Goal: Task Accomplishment & Management: Use online tool/utility

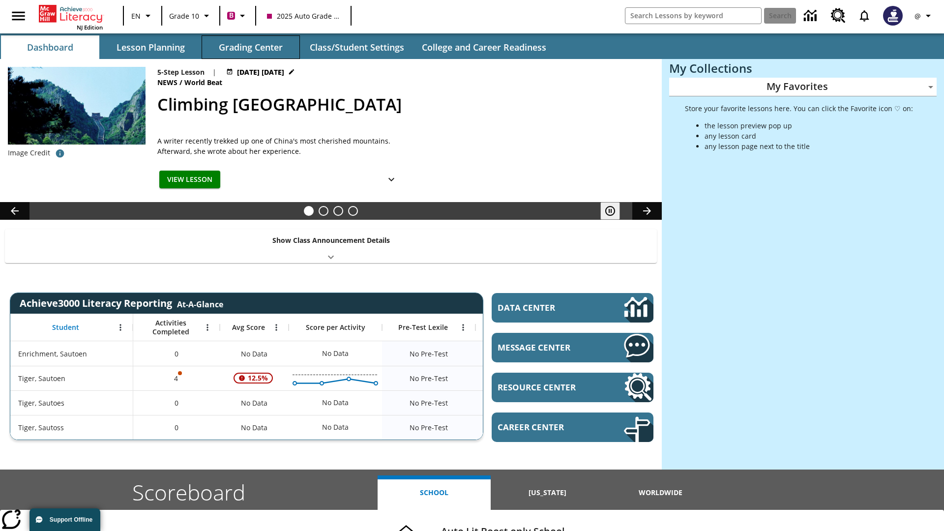
click at [251, 47] on button "Grading Center" at bounding box center [251, 47] width 98 height 24
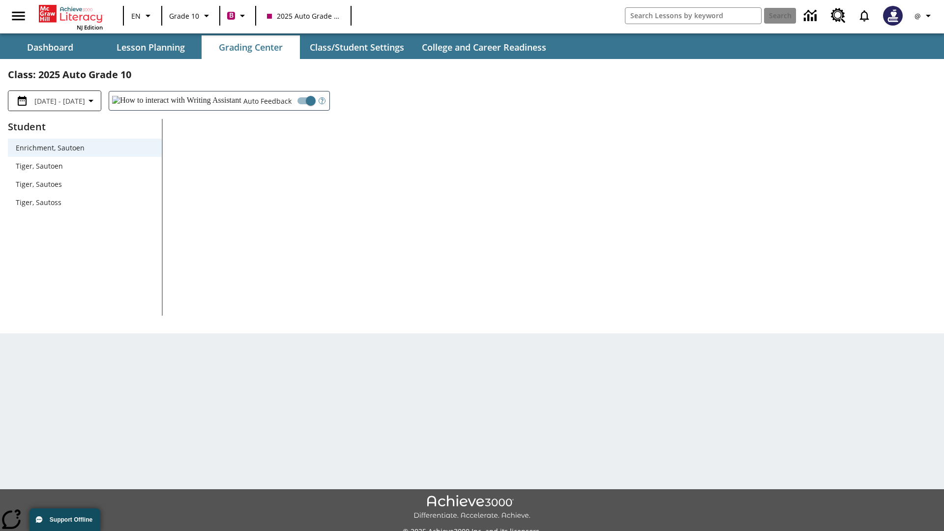
click at [85, 166] on span "Tiger, Sautoen" at bounding box center [85, 166] width 138 height 10
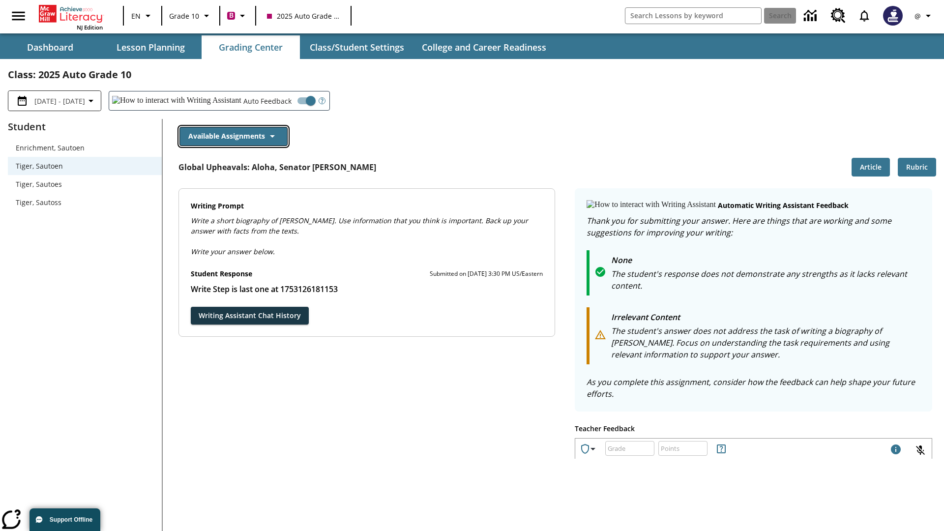
click at [233, 136] on button "Available Assignments" at bounding box center [233, 136] width 108 height 19
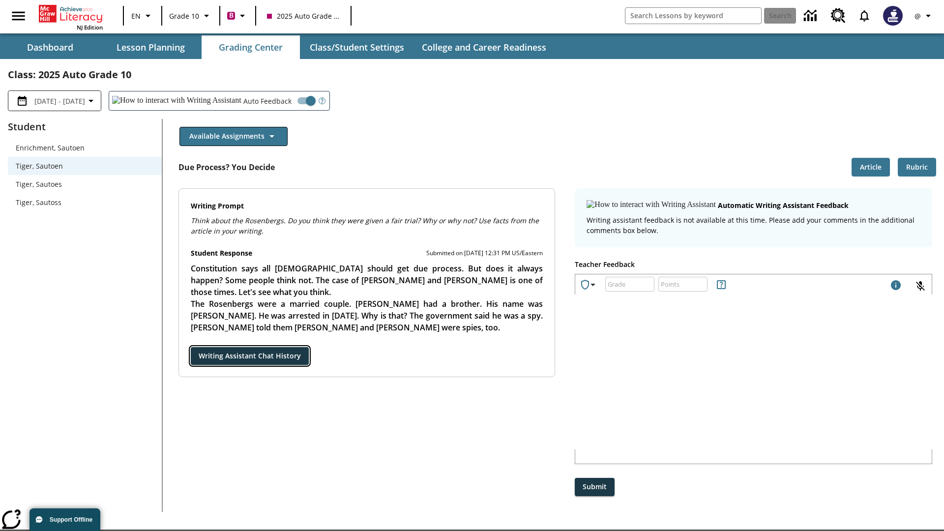
click at [191, 347] on button "Writing Assistant Chat History" at bounding box center [250, 356] width 118 height 18
